Goal: Task Accomplishment & Management: Complete application form

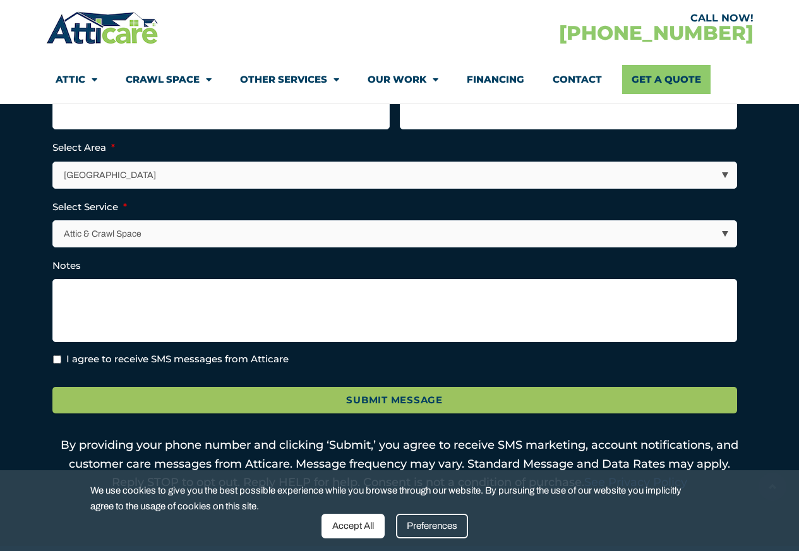
scroll to position [455, 0]
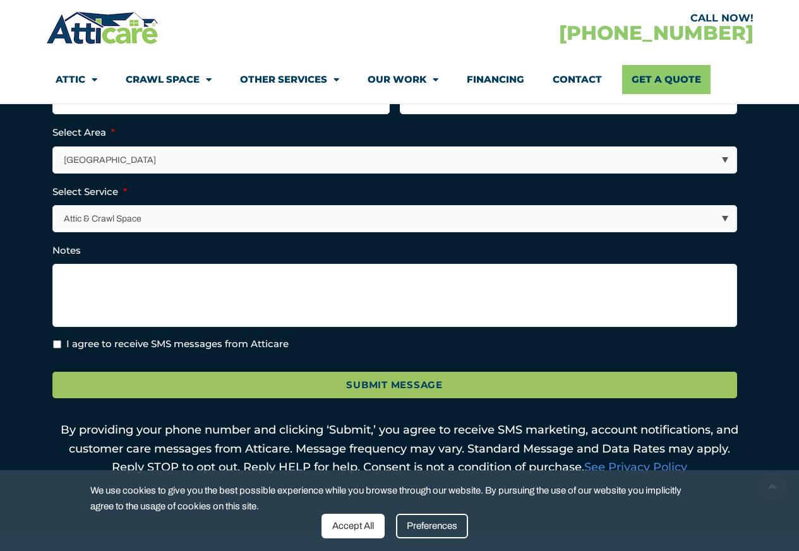
click at [362, 527] on div "Accept All" at bounding box center [353, 526] width 63 height 25
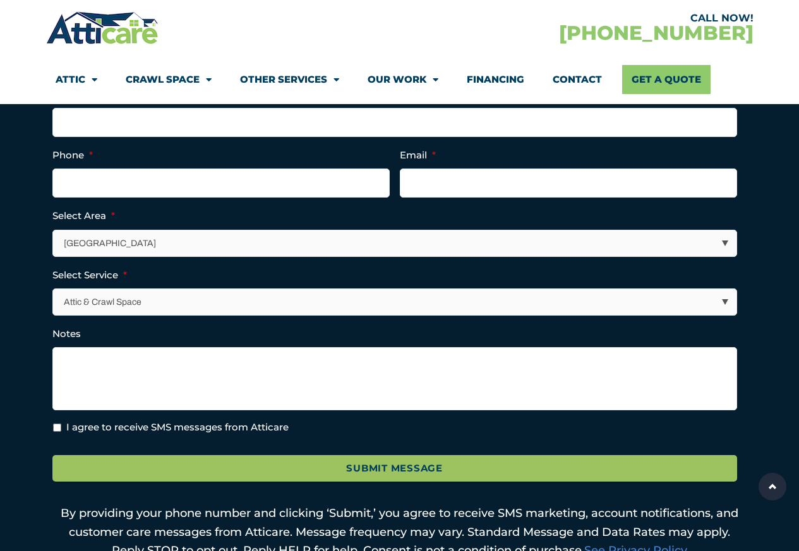
scroll to position [152, 0]
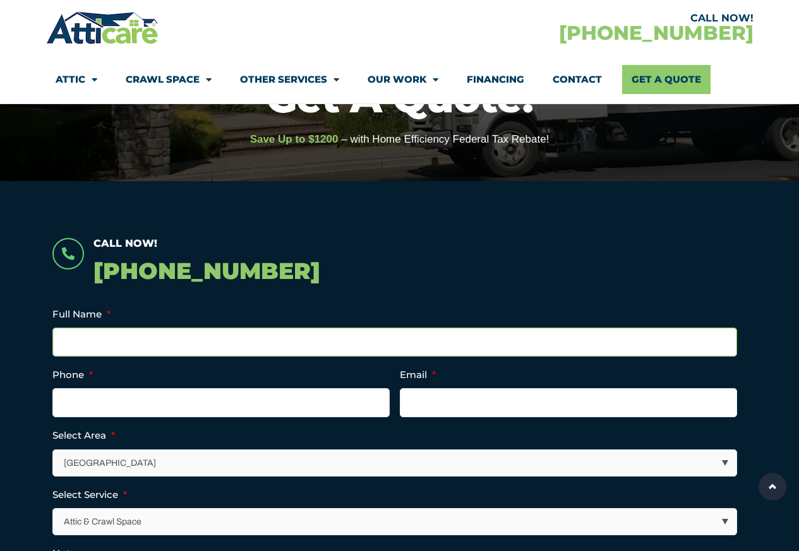
click at [125, 332] on input "Full Name *" at bounding box center [394, 342] width 685 height 29
paste input "Harris Cohen"
type input "Harris Cohen"
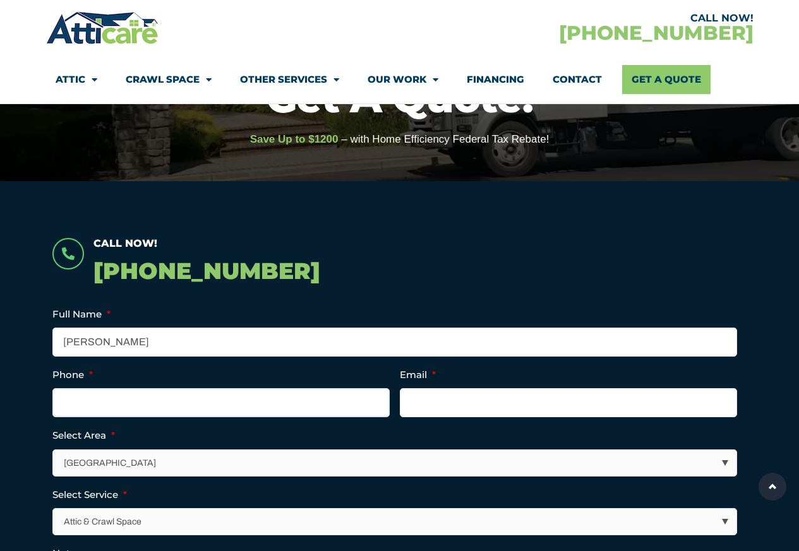
click at [109, 392] on input "Phone *" at bounding box center [220, 402] width 337 height 29
paste input "6462345977"
type input "(646) 234-5977"
click at [424, 392] on input "Email *" at bounding box center [568, 402] width 337 height 29
paste input "Harris.cohen@gmail.com"
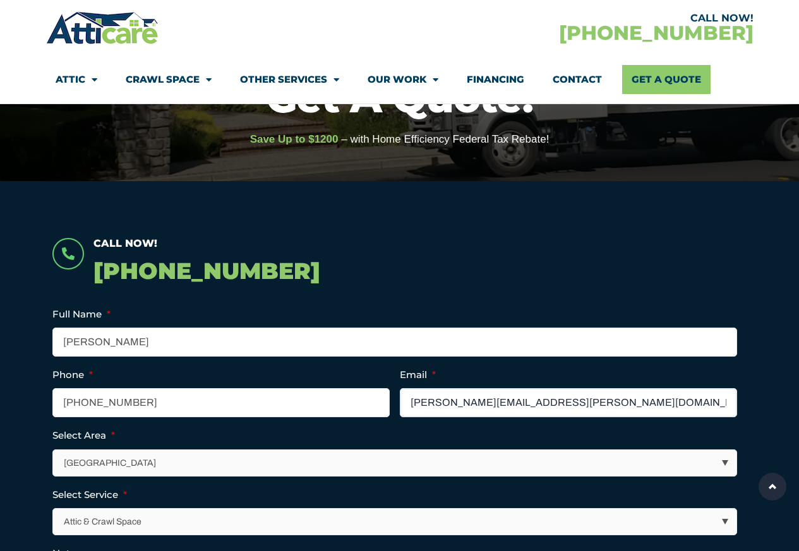
type input "Harris.cohen@gmail.com"
click at [722, 464] on select "Los Angeles Area San Francisco Bay Area New Jersey / New York Area Other Areas" at bounding box center [395, 463] width 683 height 26
select select "[GEOGRAPHIC_DATA]"
click at [54, 450] on select "Los Angeles Area San Francisco Bay Area New Jersey / New York Area Other Areas" at bounding box center [395, 463] width 683 height 26
click at [721, 524] on select "Attic & Crawl Space Insulation Roofing Solar Energy Other Services" at bounding box center [395, 522] width 683 height 26
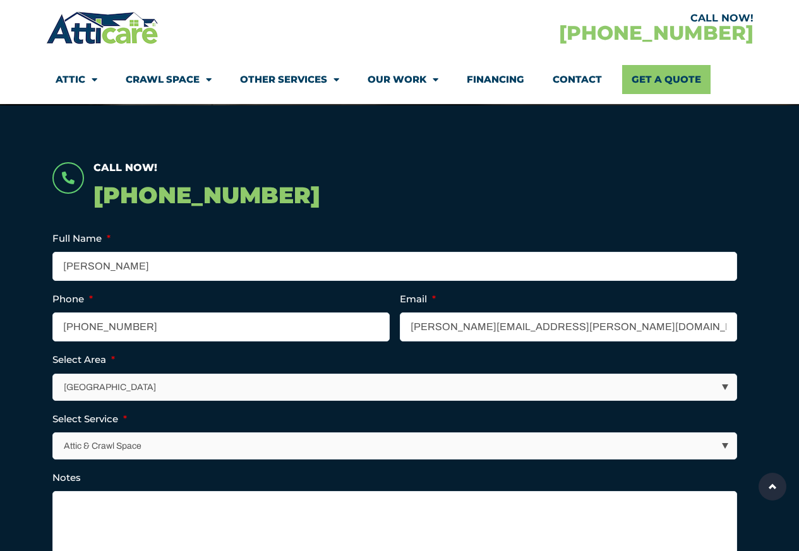
scroll to position [379, 0]
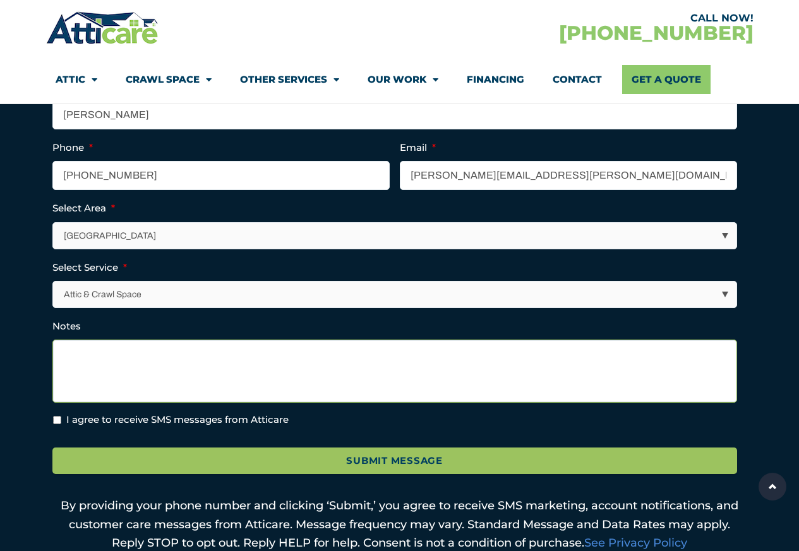
click at [80, 397] on textarea "Notes" at bounding box center [394, 371] width 685 height 63
paste textarea "We have ongoing evidence of rodents around our property, including in our hills…"
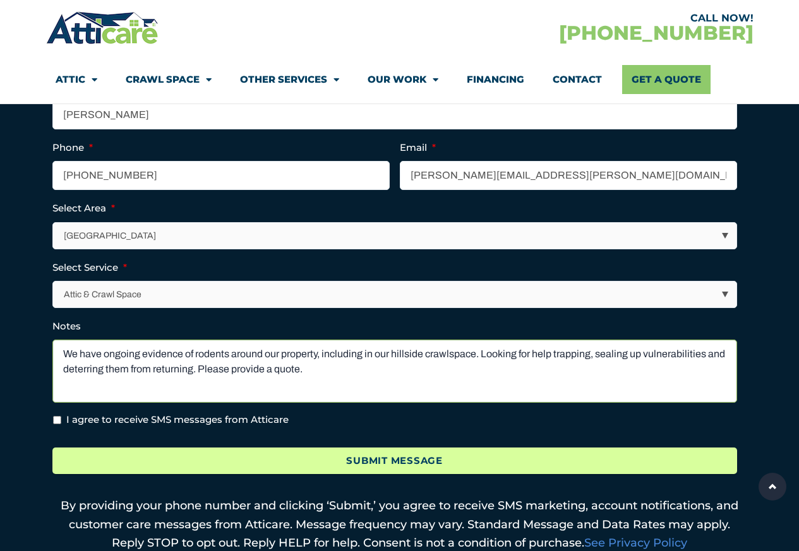
type textarea "We have ongoing evidence of rodents around our property, including in our hills…"
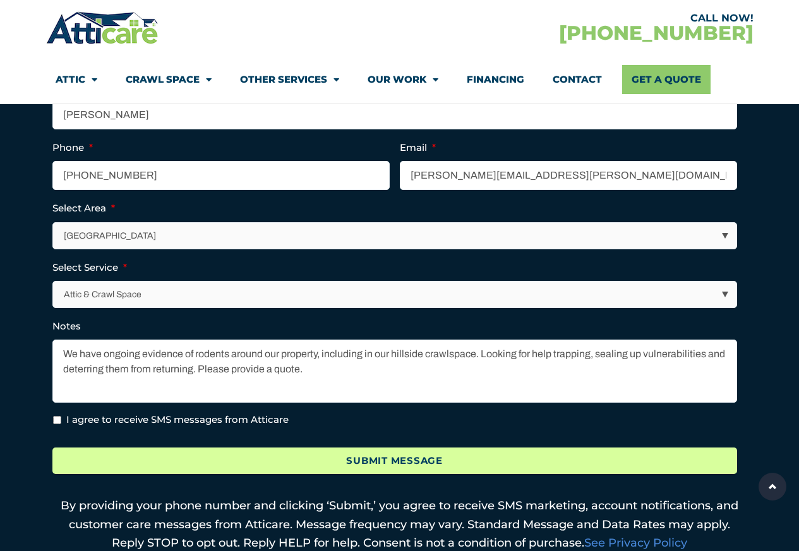
click at [371, 464] on input "Submit Message" at bounding box center [394, 461] width 685 height 27
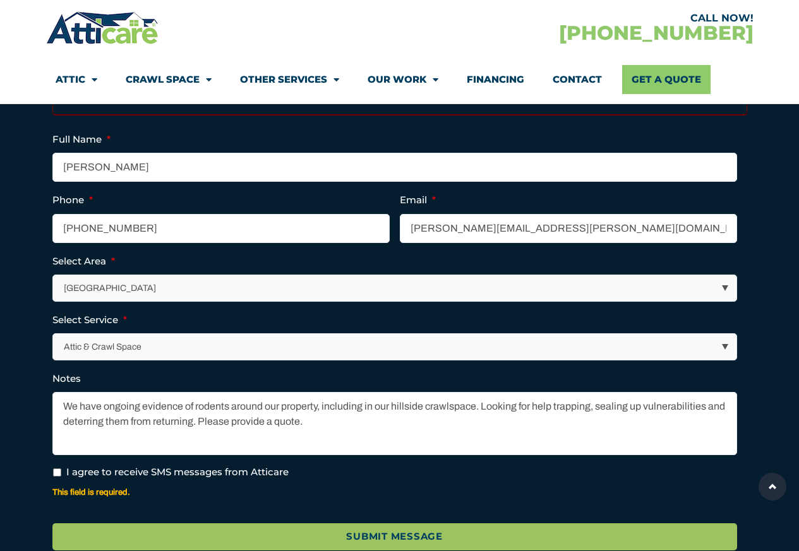
scroll to position [0, 0]
click at [54, 474] on input "I agree to receive SMS messages from Atticare" at bounding box center [57, 473] width 8 height 8
checkbox input "true"
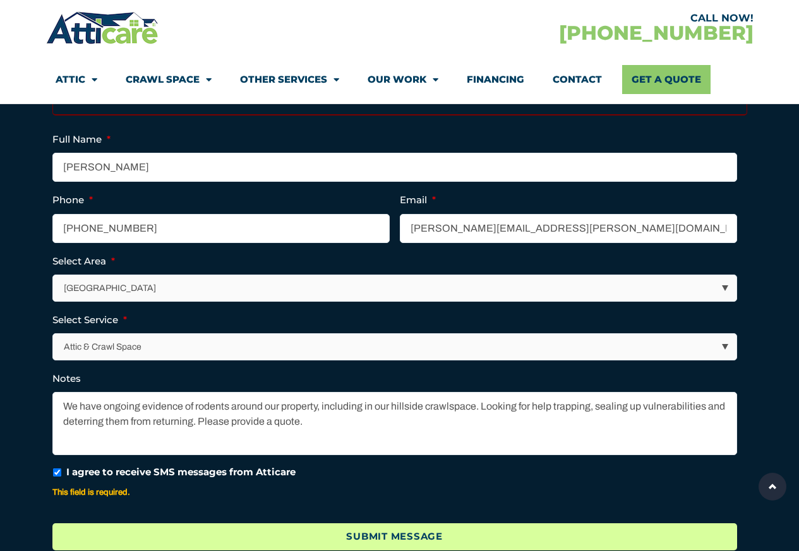
click at [367, 540] on input "Submit Message" at bounding box center [394, 537] width 685 height 27
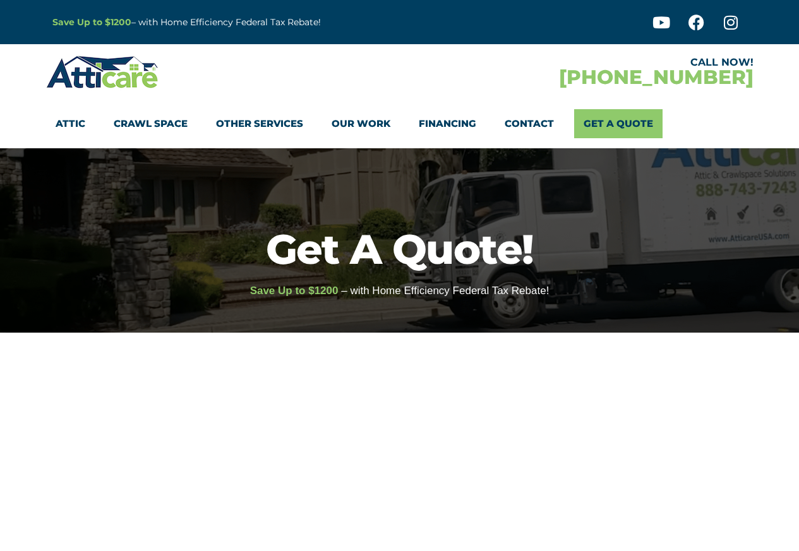
select select "[GEOGRAPHIC_DATA]"
